Goal: Find contact information: Find contact information

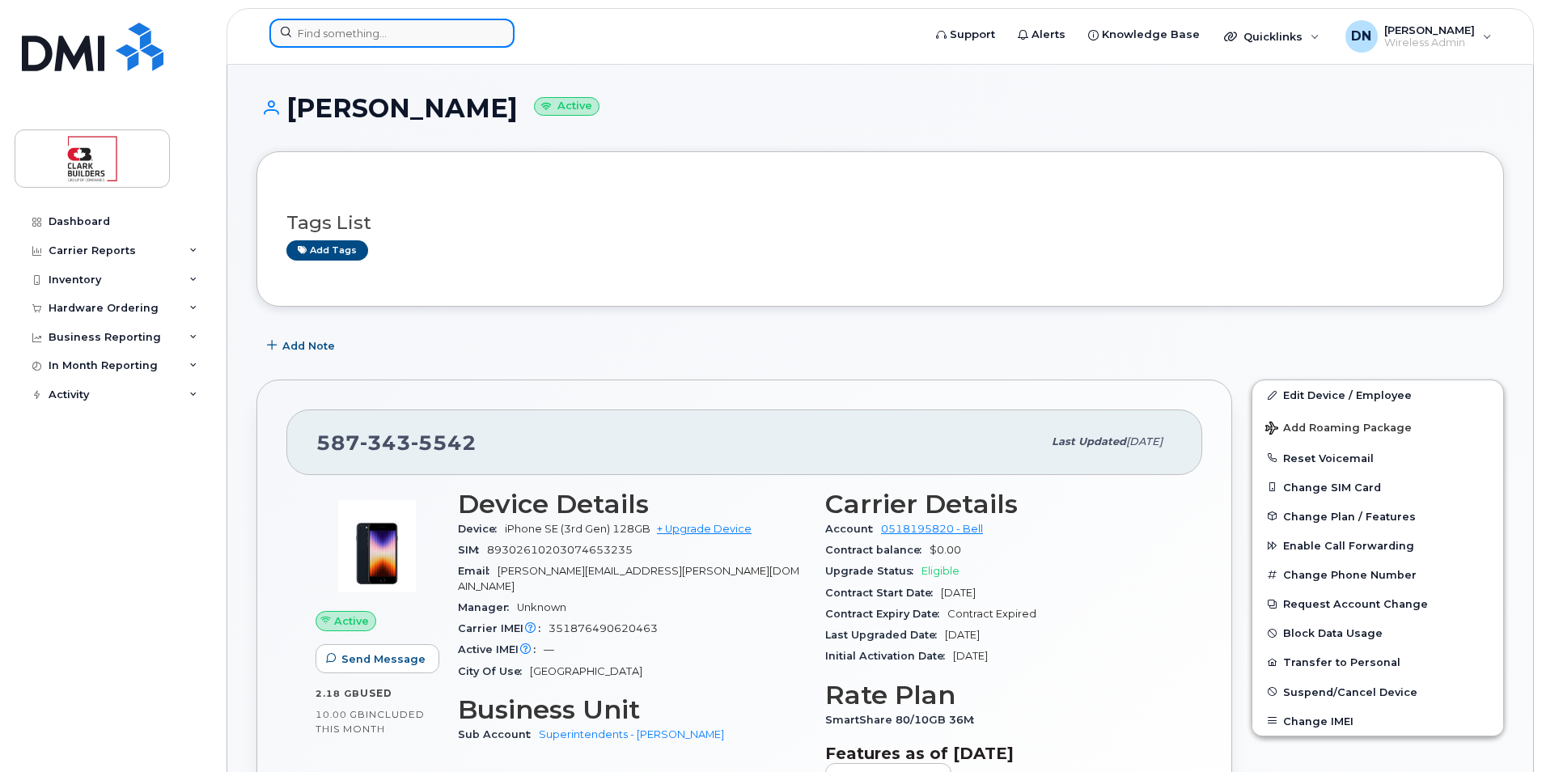
click at [426, 29] on input at bounding box center [391, 33] width 245 height 29
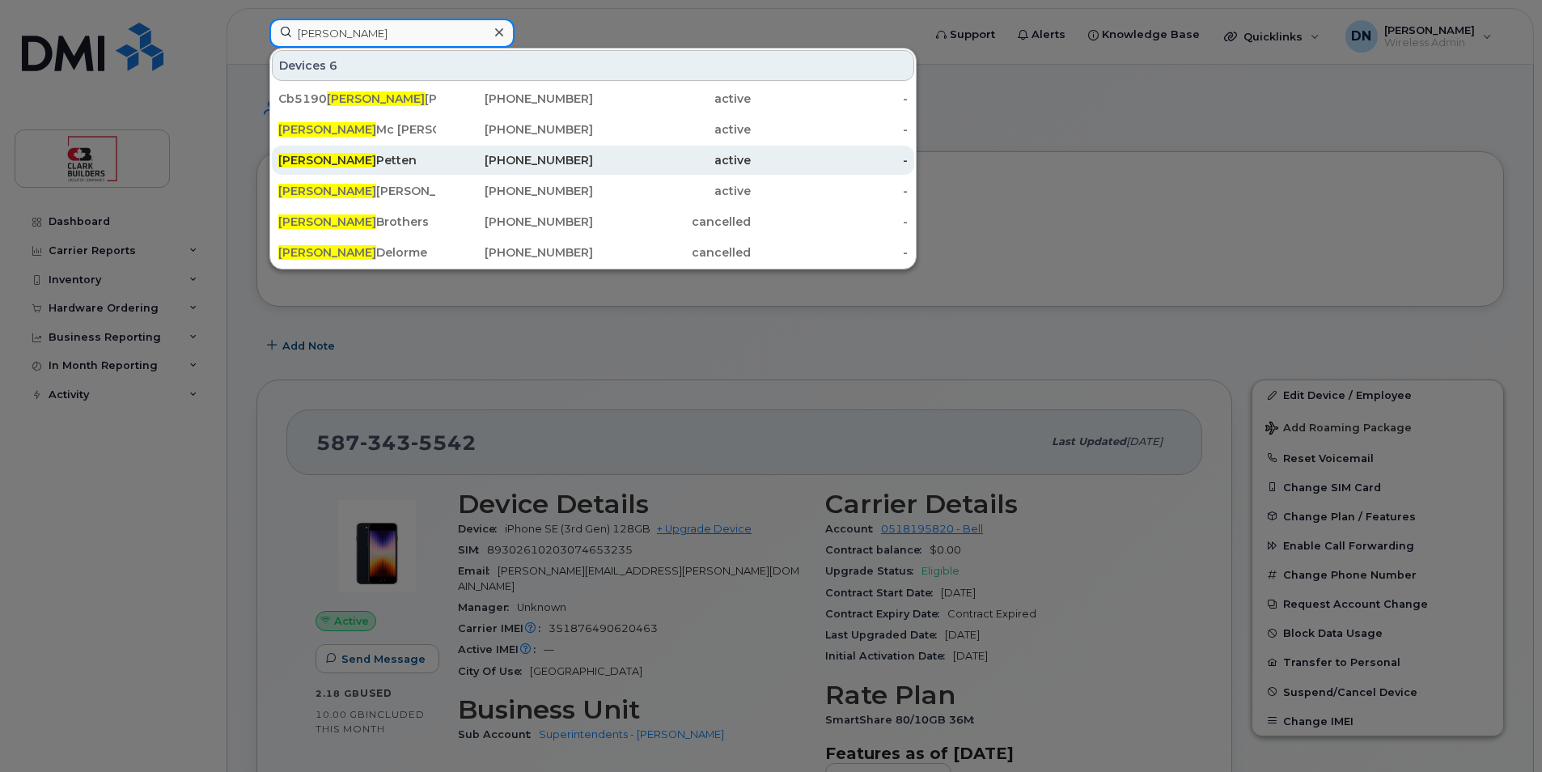
type input "[PERSON_NAME]"
click at [565, 151] on div "[PHONE_NUMBER]" at bounding box center [515, 160] width 158 height 29
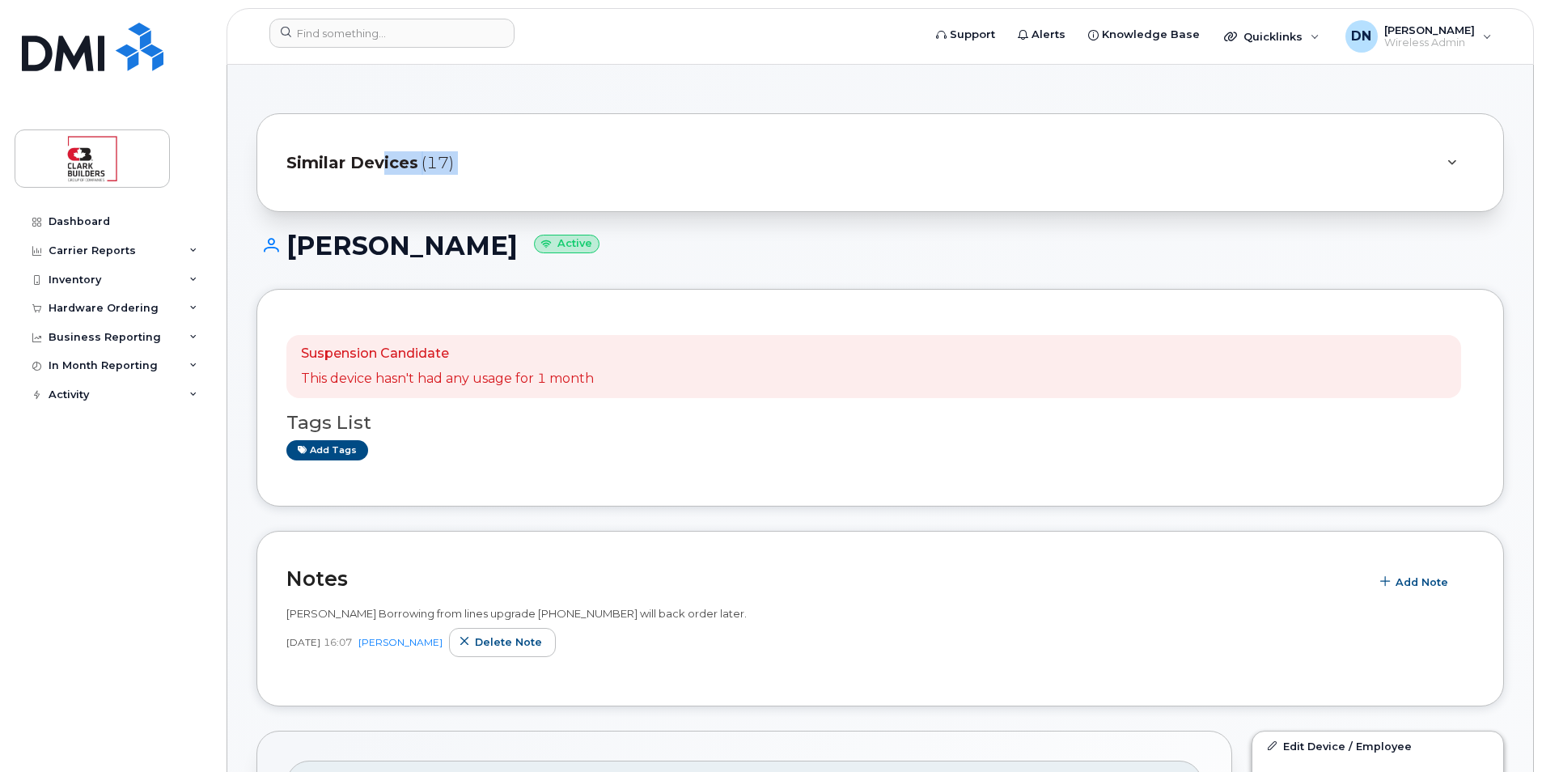
drag, startPoint x: 290, startPoint y: 106, endPoint x: 378, endPoint y: 155, distance: 100.7
drag, startPoint x: 378, startPoint y: 155, endPoint x: 295, endPoint y: 249, distance: 125.6
click at [297, 249] on h1 "Dave Petten Active" at bounding box center [880, 245] width 1248 height 28
click at [289, 252] on h1 "Dave Petten Active" at bounding box center [880, 245] width 1248 height 28
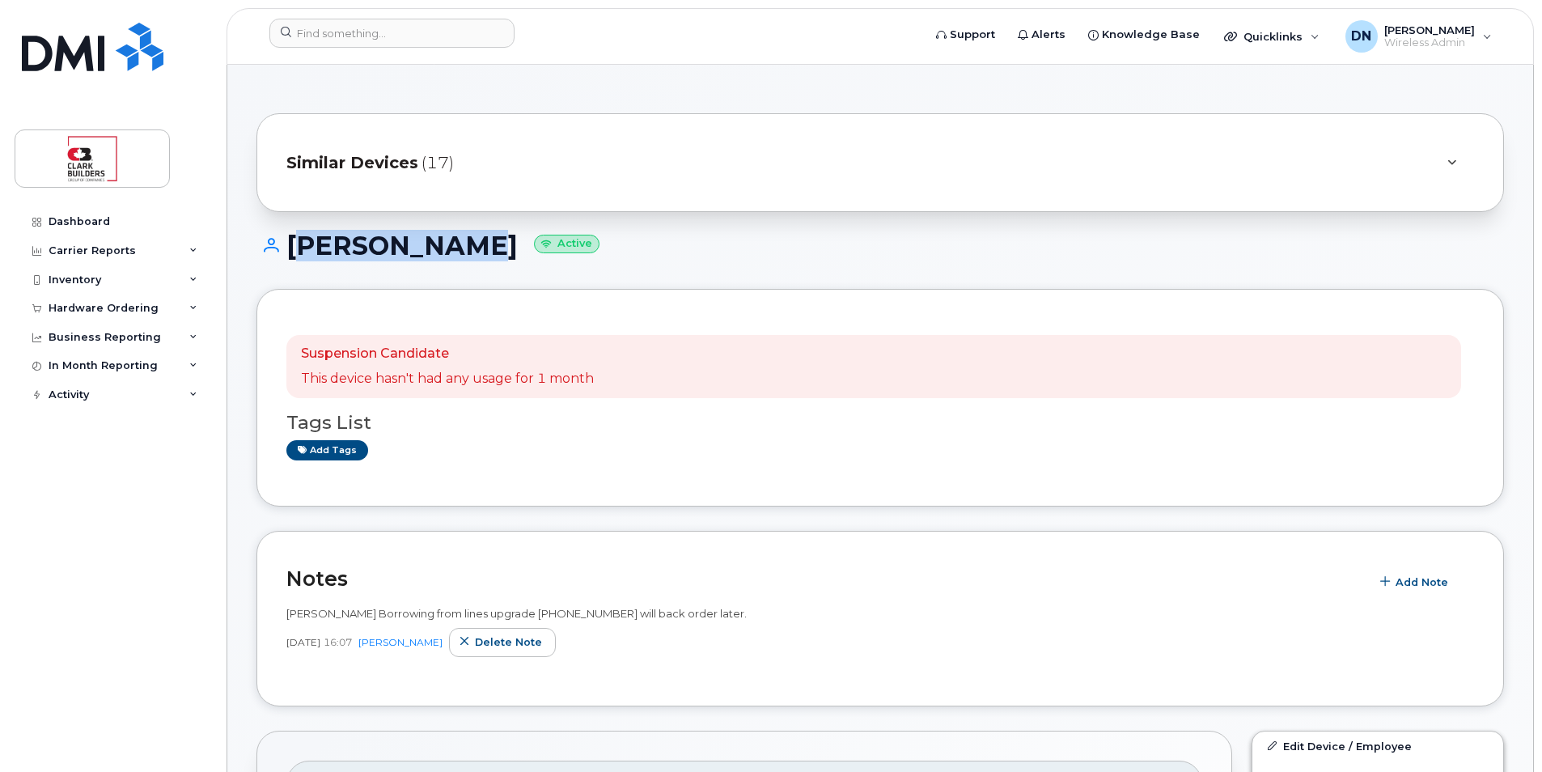
drag, startPoint x: 287, startPoint y: 252, endPoint x: 427, endPoint y: 260, distance: 140.2
click at [427, 260] on h1 "Dave Petten Active" at bounding box center [880, 245] width 1248 height 28
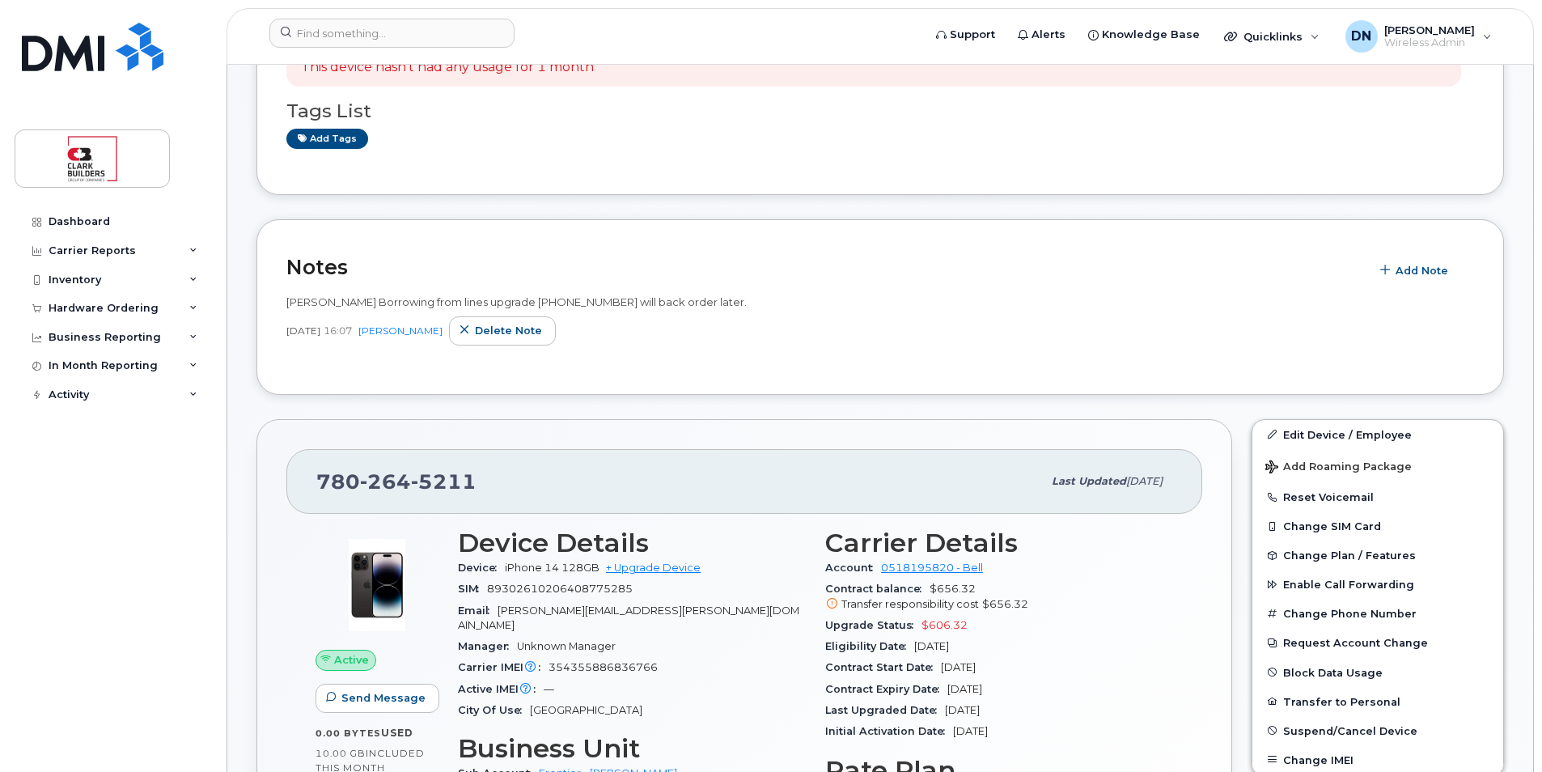
scroll to position [324, 0]
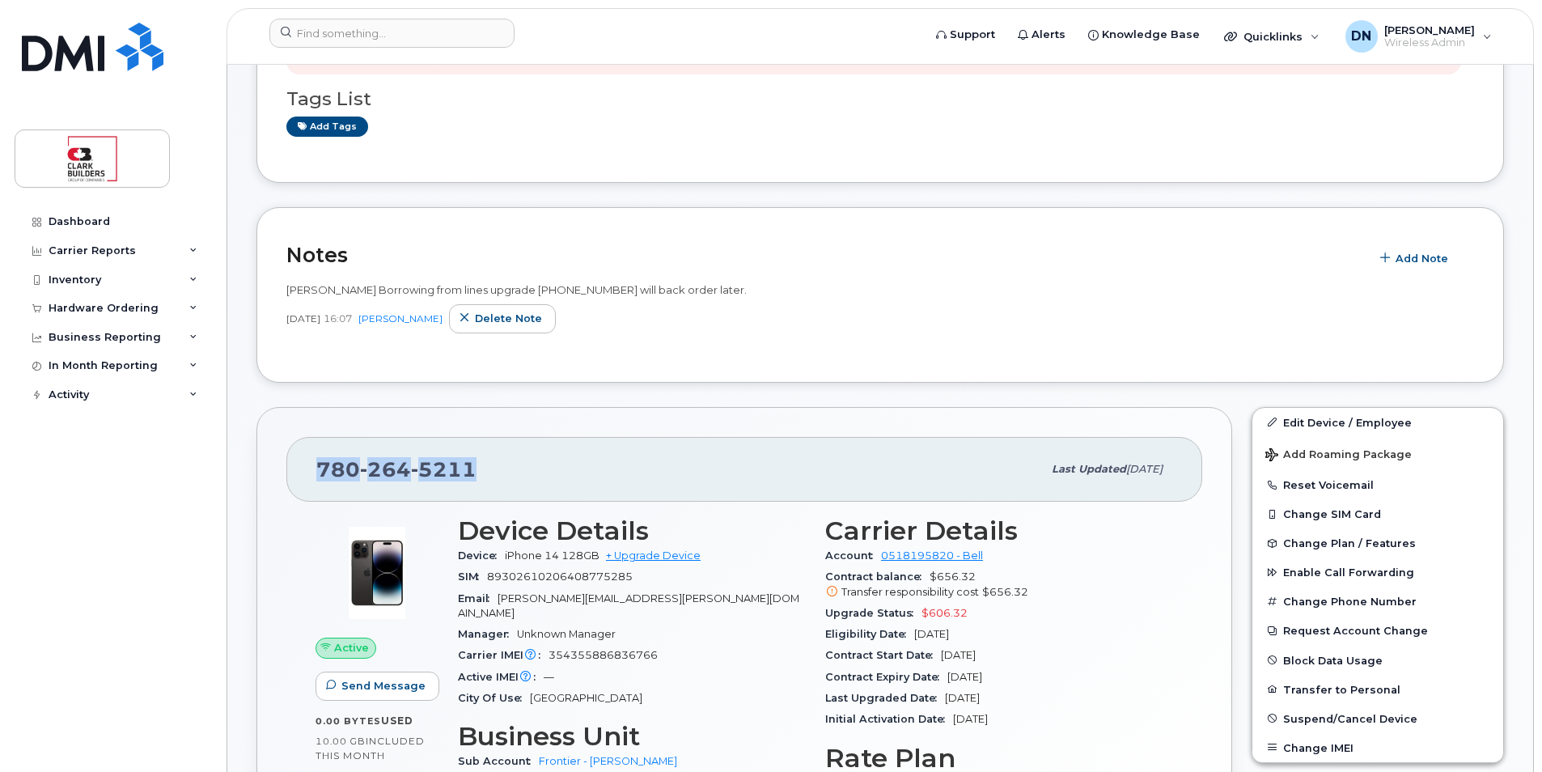
drag, startPoint x: 316, startPoint y: 474, endPoint x: 488, endPoint y: 468, distance: 171.6
click at [488, 468] on div "780 264 5211" at bounding box center [679, 469] width 726 height 34
copy span "780 264 5211"
